Goal: Task Accomplishment & Management: Manage account settings

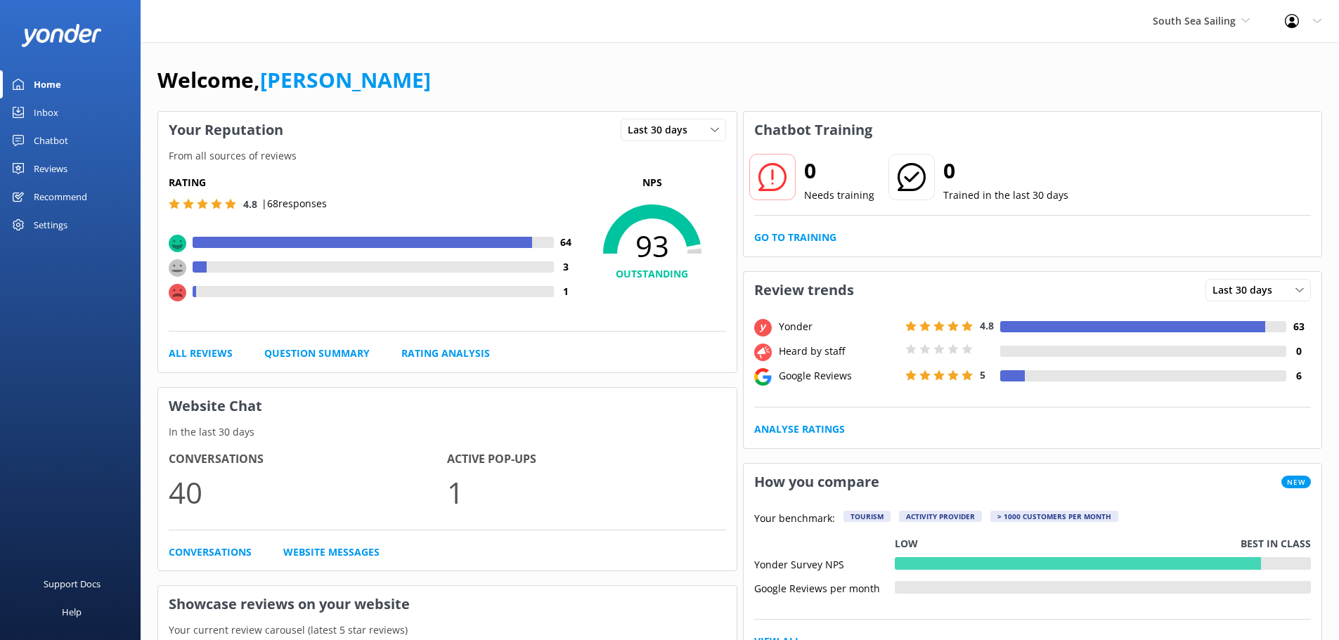
click at [51, 1] on div "Reviews" at bounding box center [51, 169] width 34 height 28
